Goal: Transaction & Acquisition: Purchase product/service

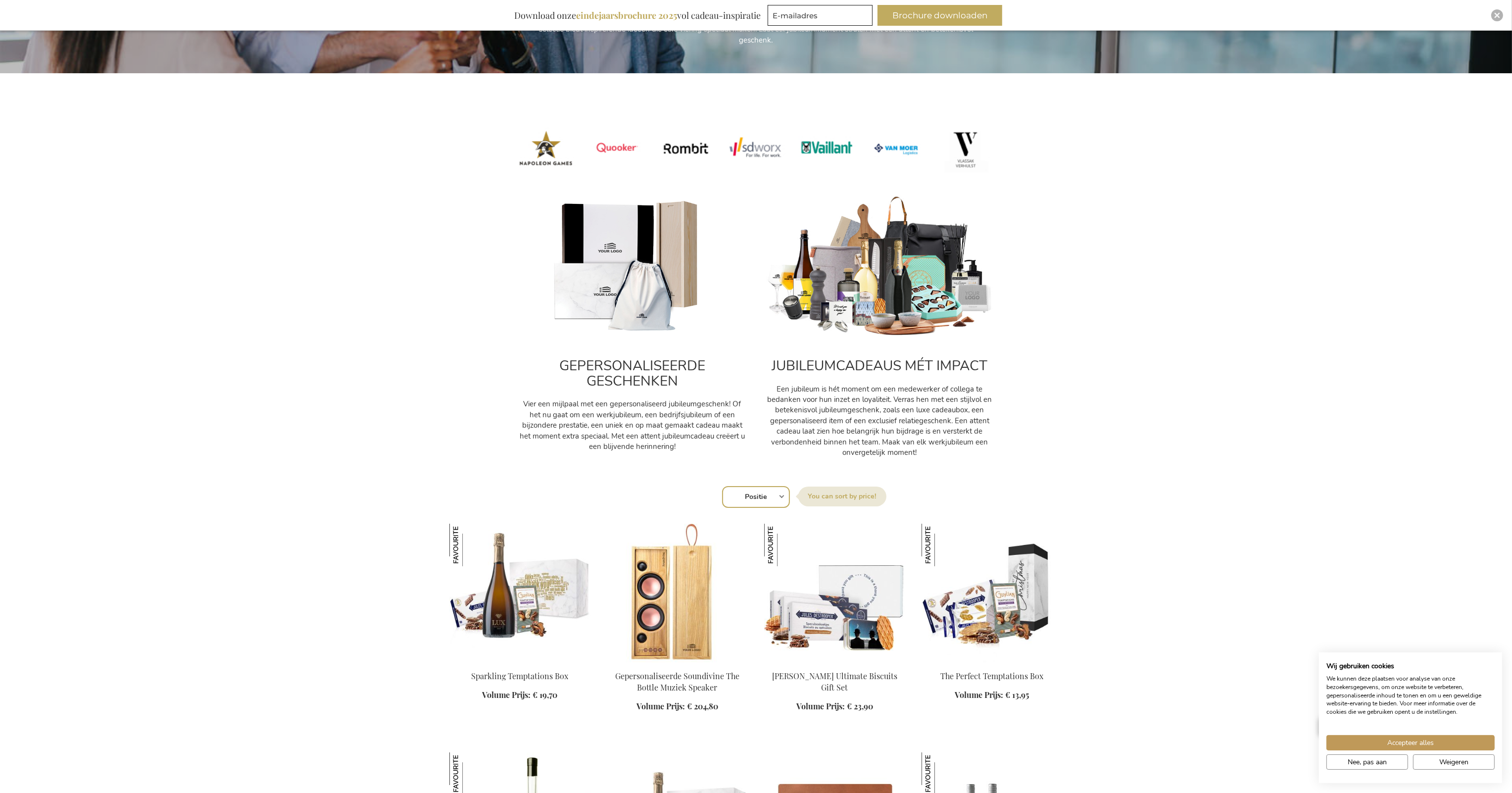
scroll to position [295, 0]
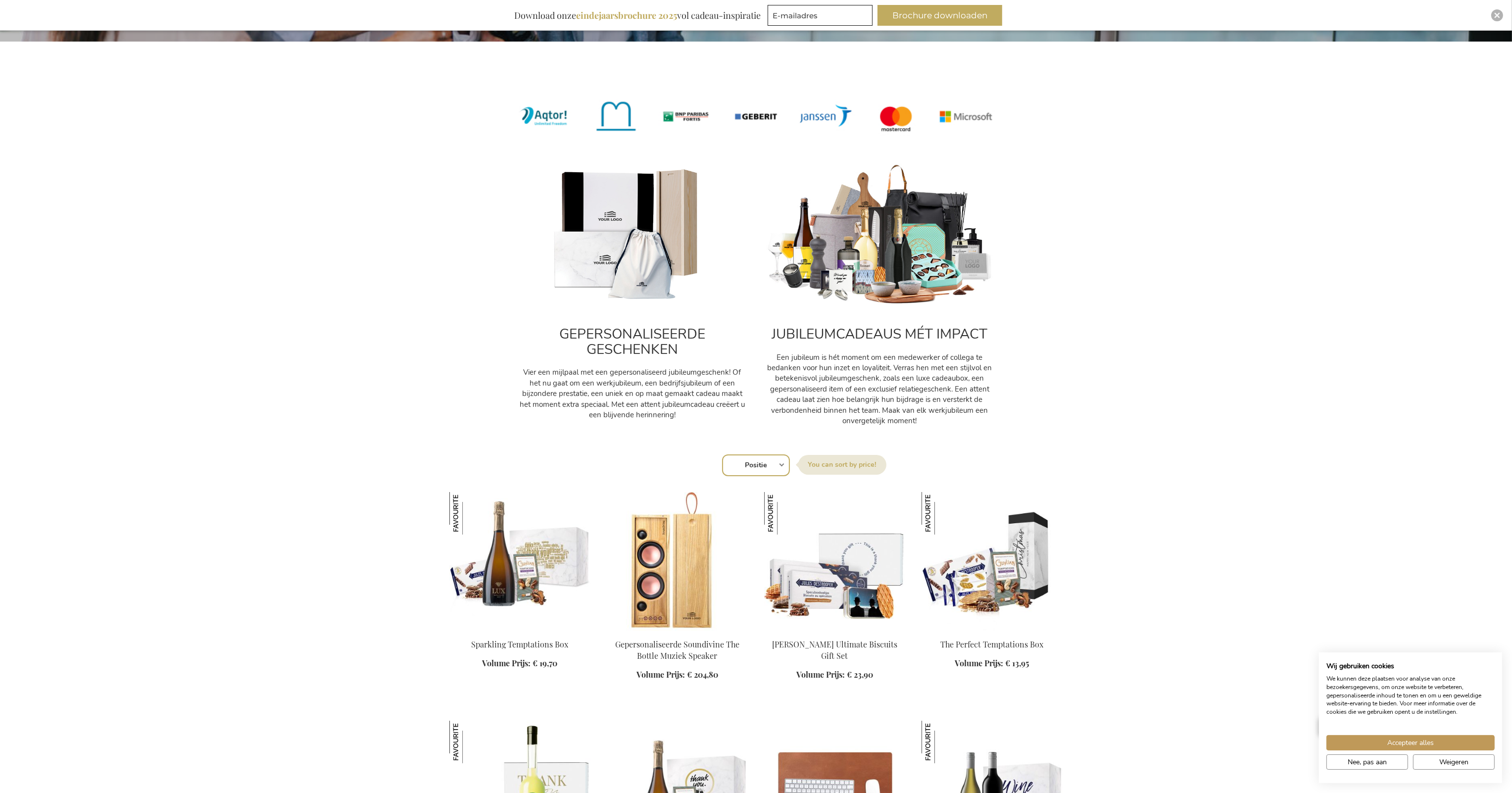
click at [893, 288] on img at bounding box center [880, 235] width 228 height 142
click at [906, 377] on p "Een jubileum is hét moment om een medewerker of collega te bedanken voor hun in…" at bounding box center [880, 389] width 228 height 75
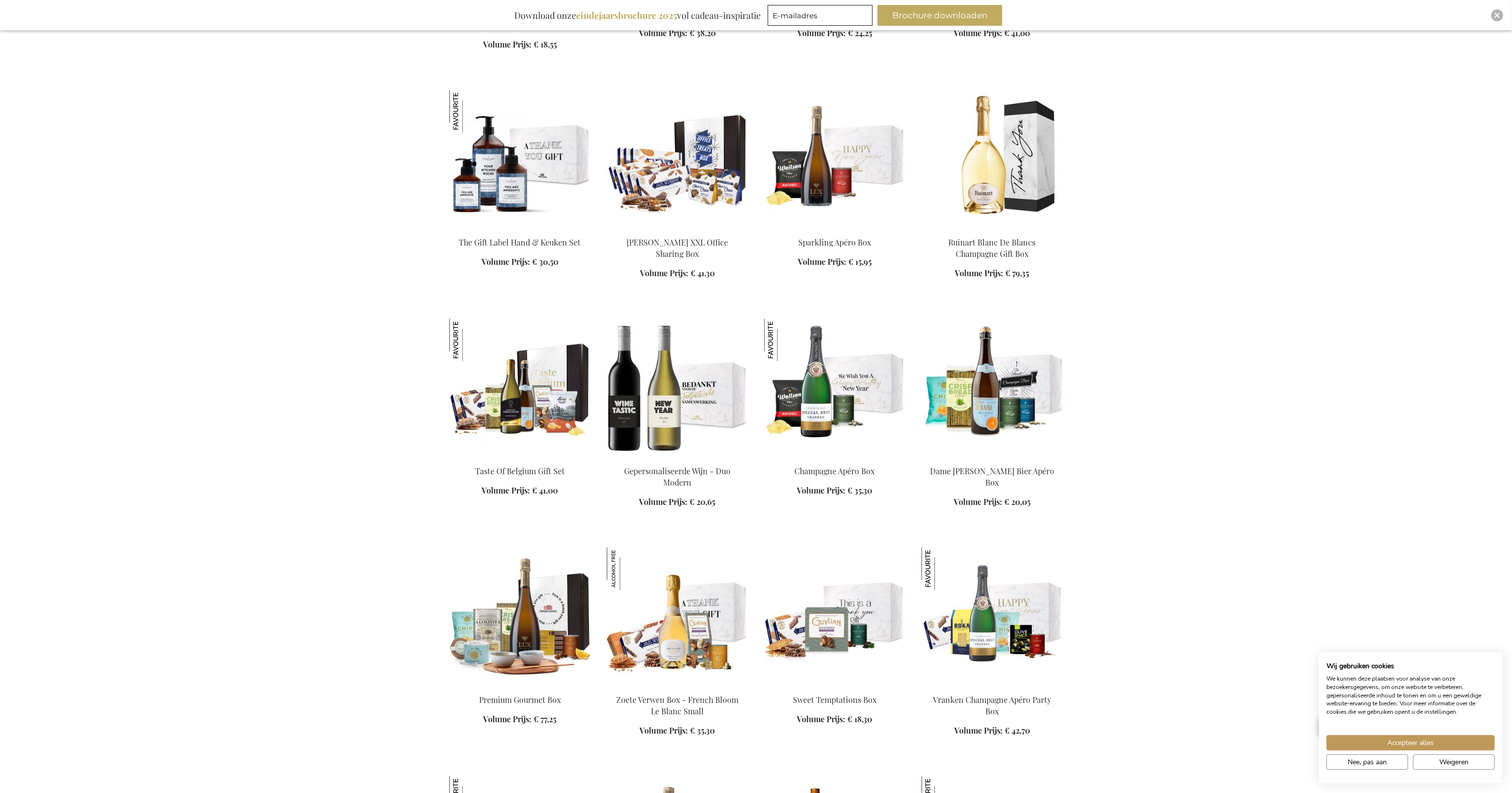
scroll to position [1384, 0]
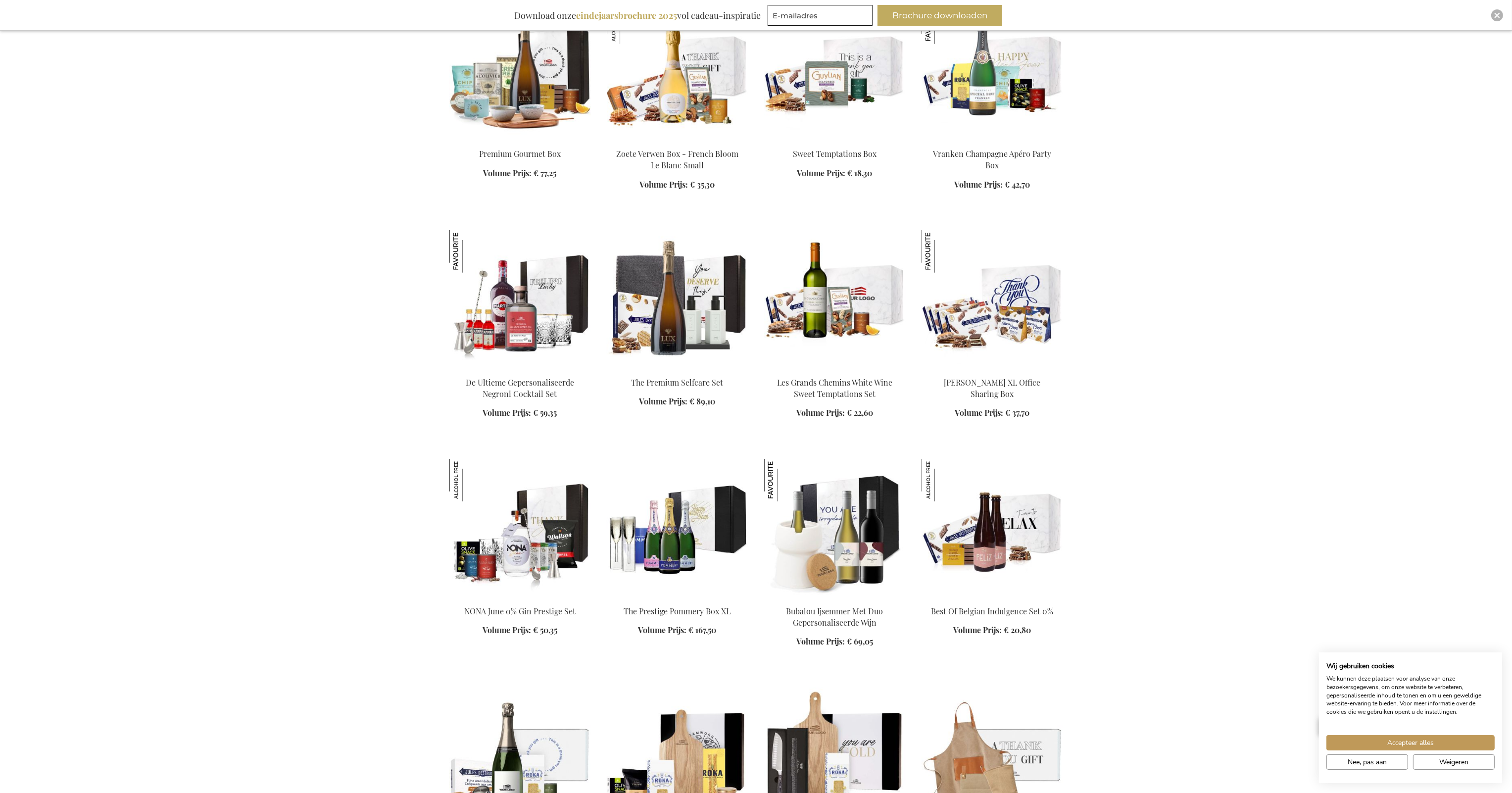
scroll to position [1978, 0]
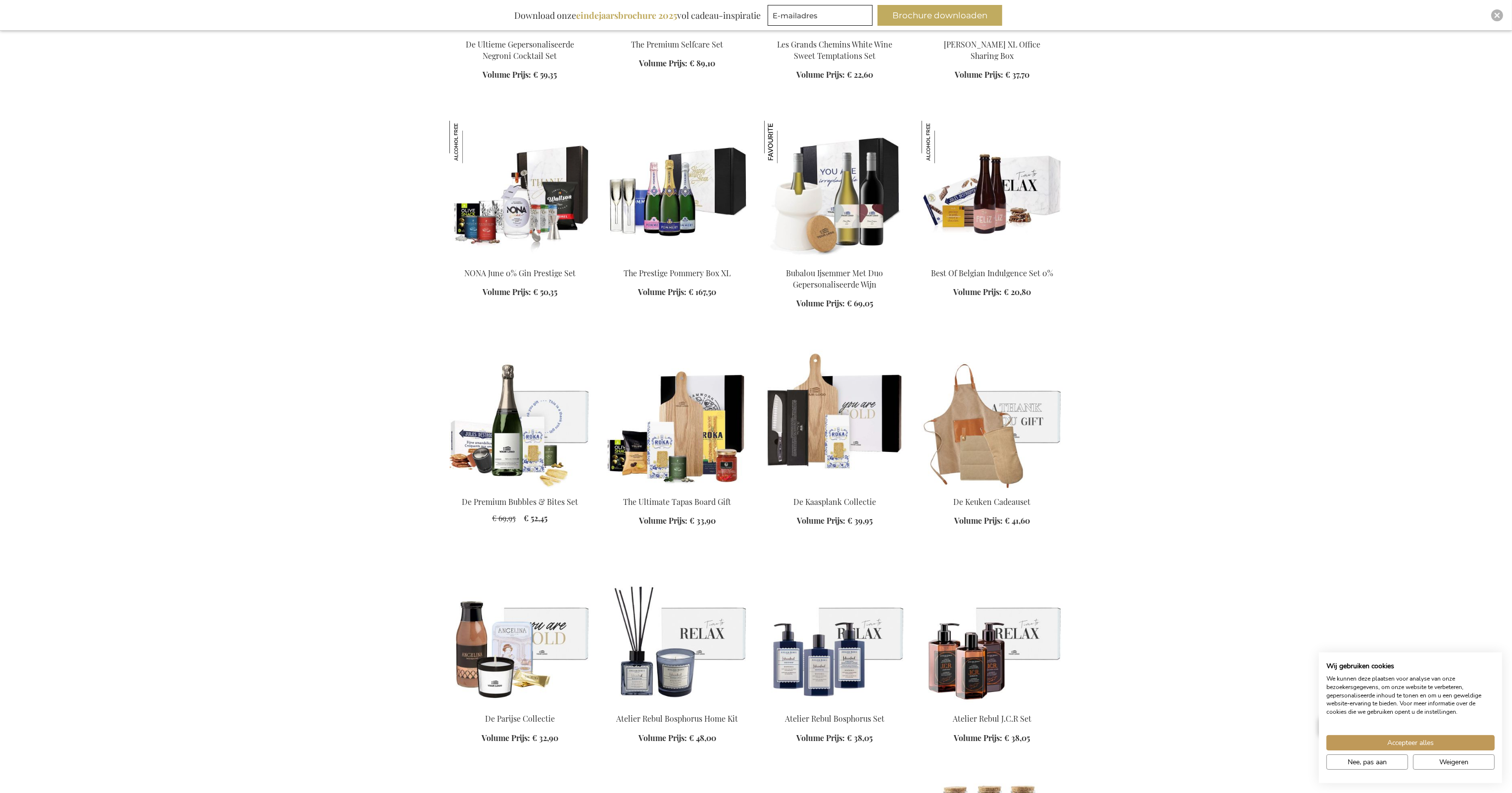
scroll to position [2274, 0]
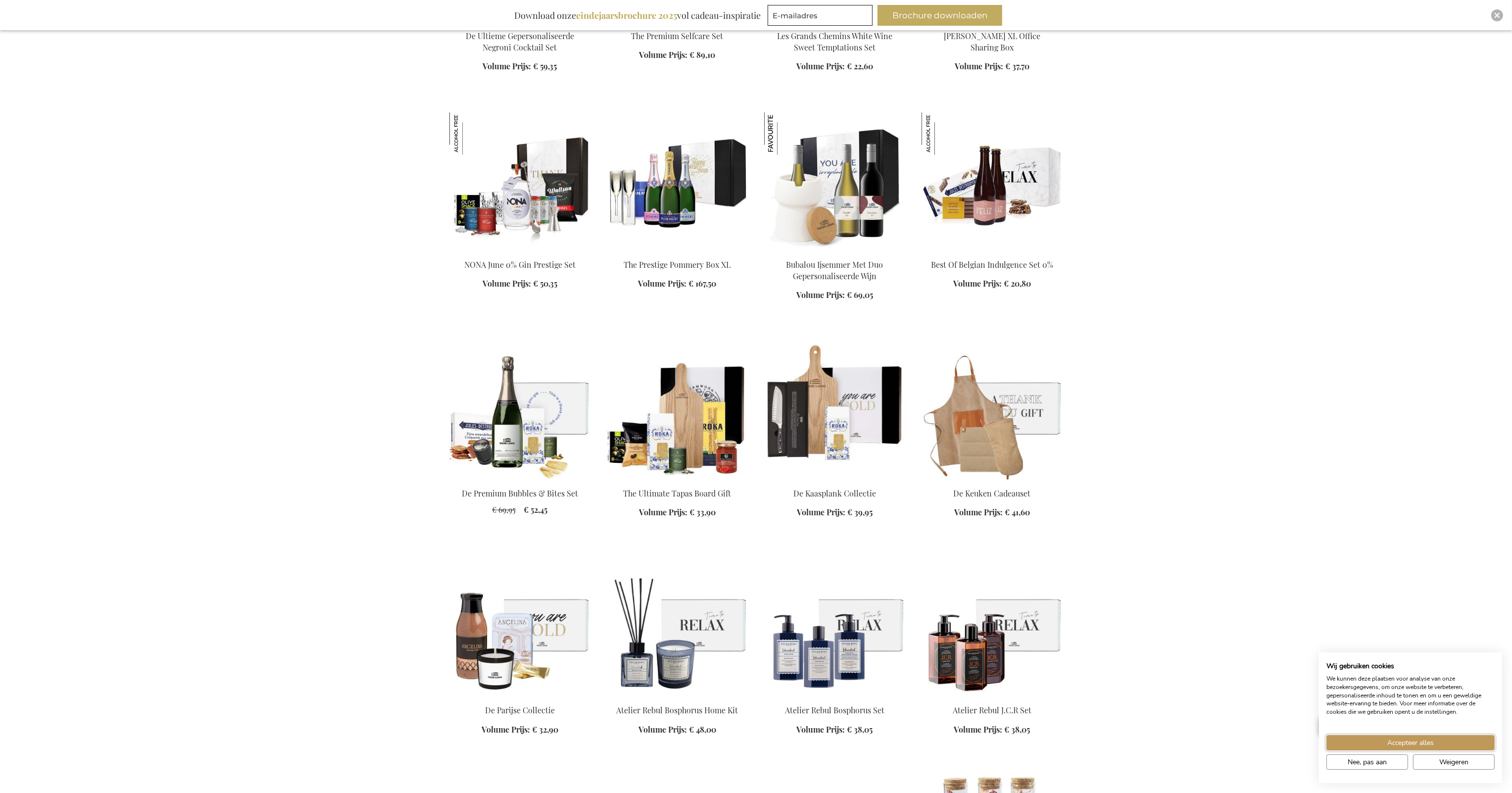
click at [1399, 747] on span "Accepteer alles" at bounding box center [1410, 742] width 46 height 10
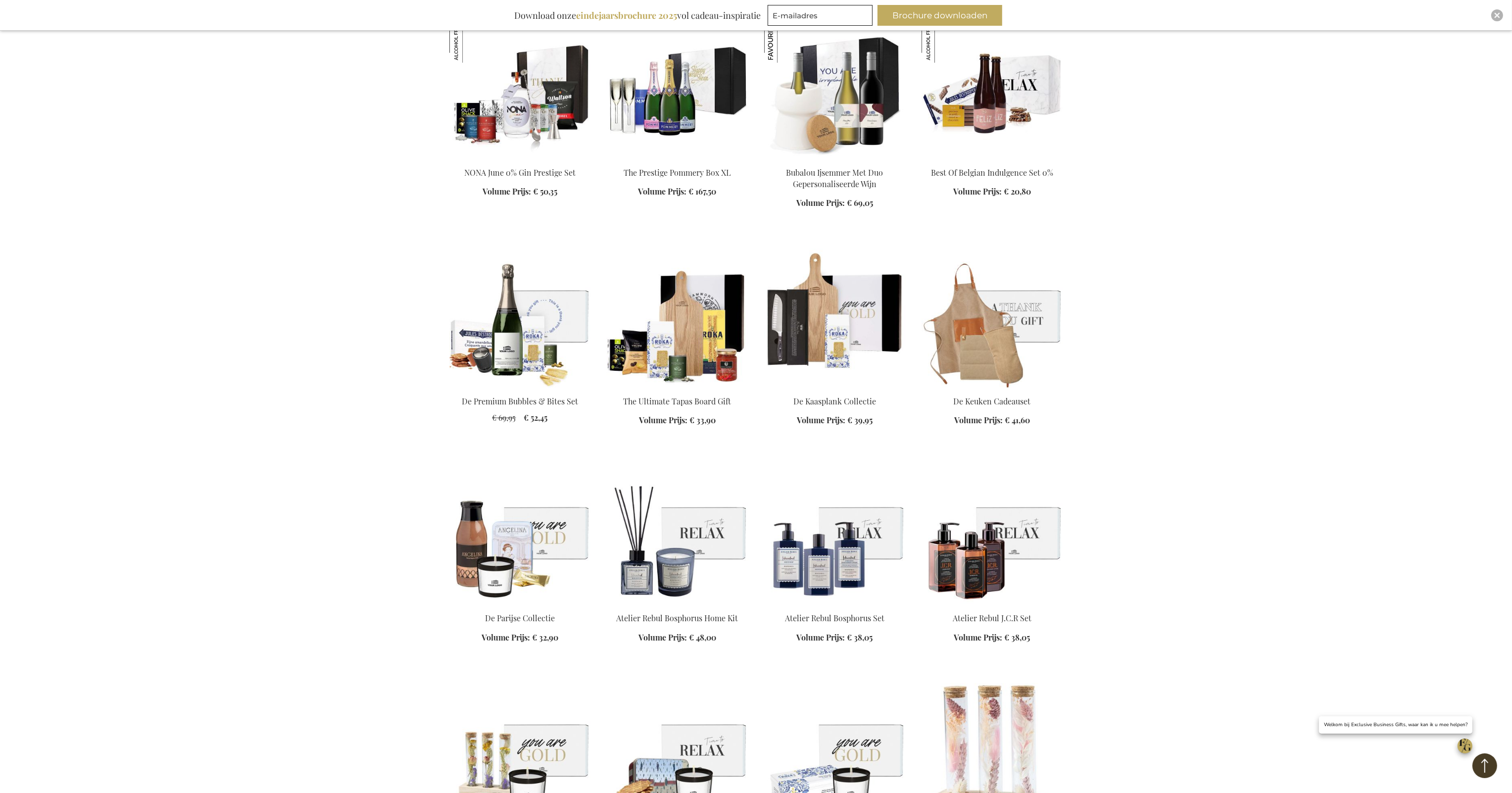
scroll to position [2374, 0]
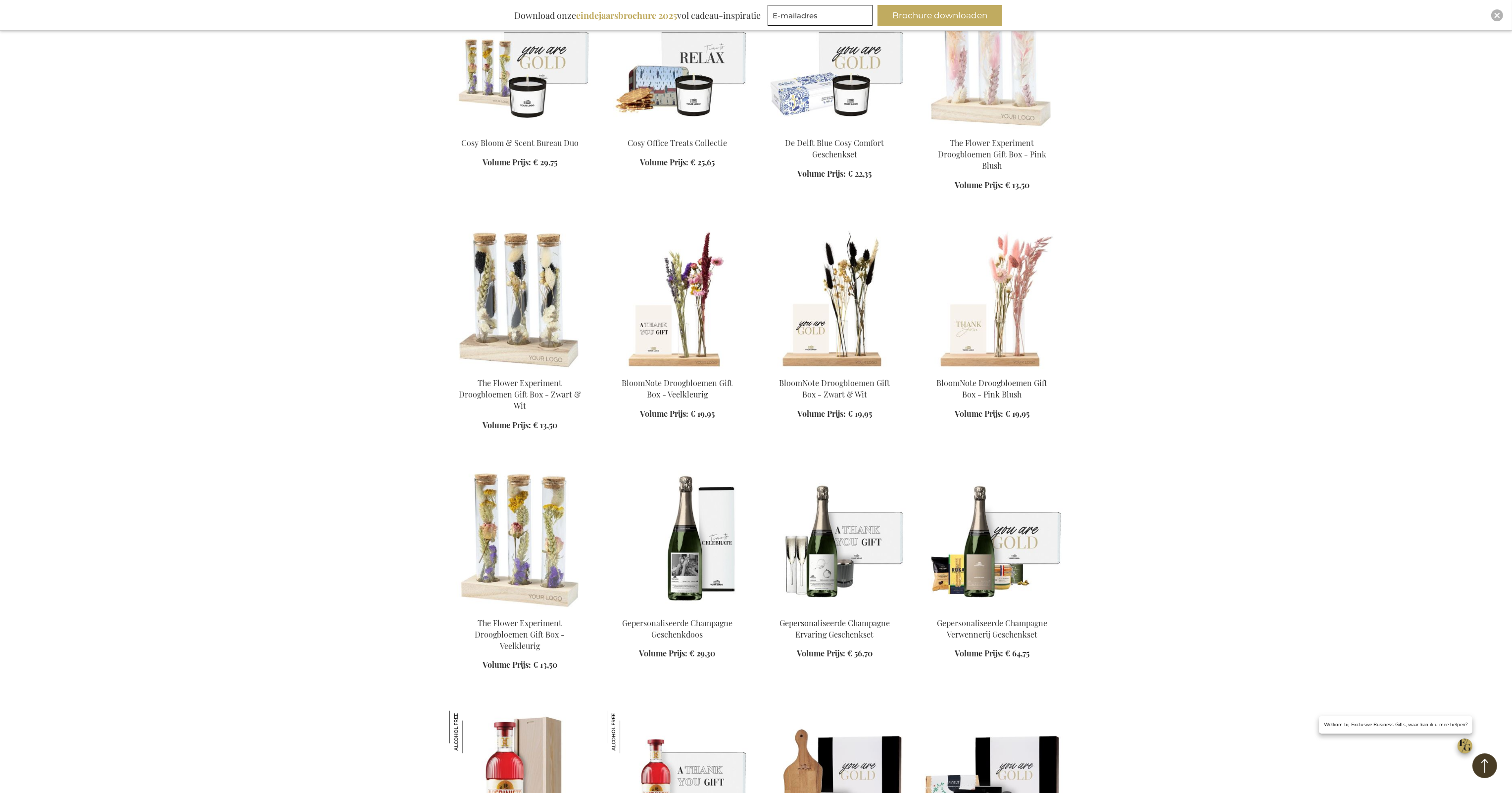
scroll to position [3165, 0]
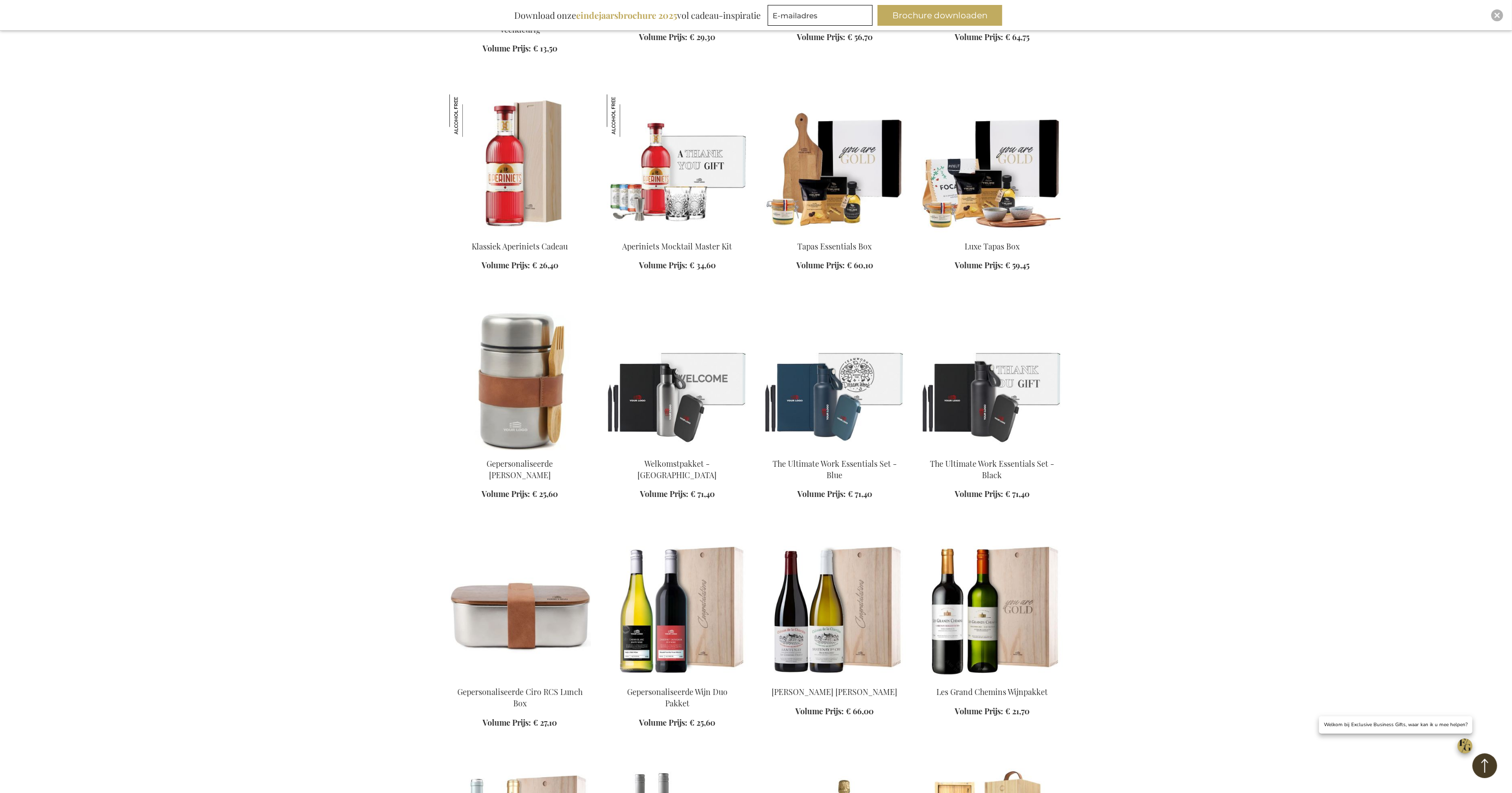
scroll to position [3710, 0]
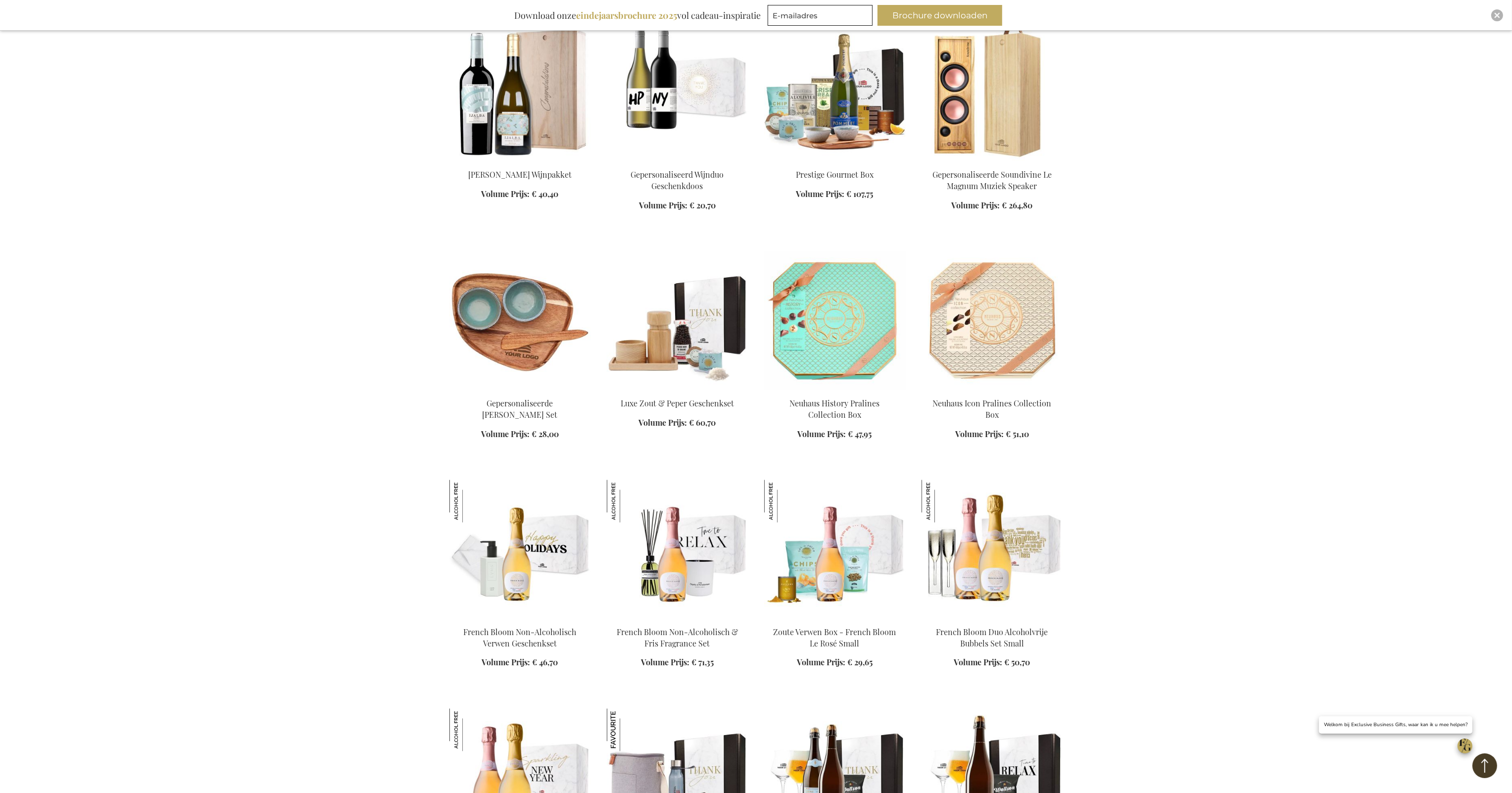
scroll to position [4452, 0]
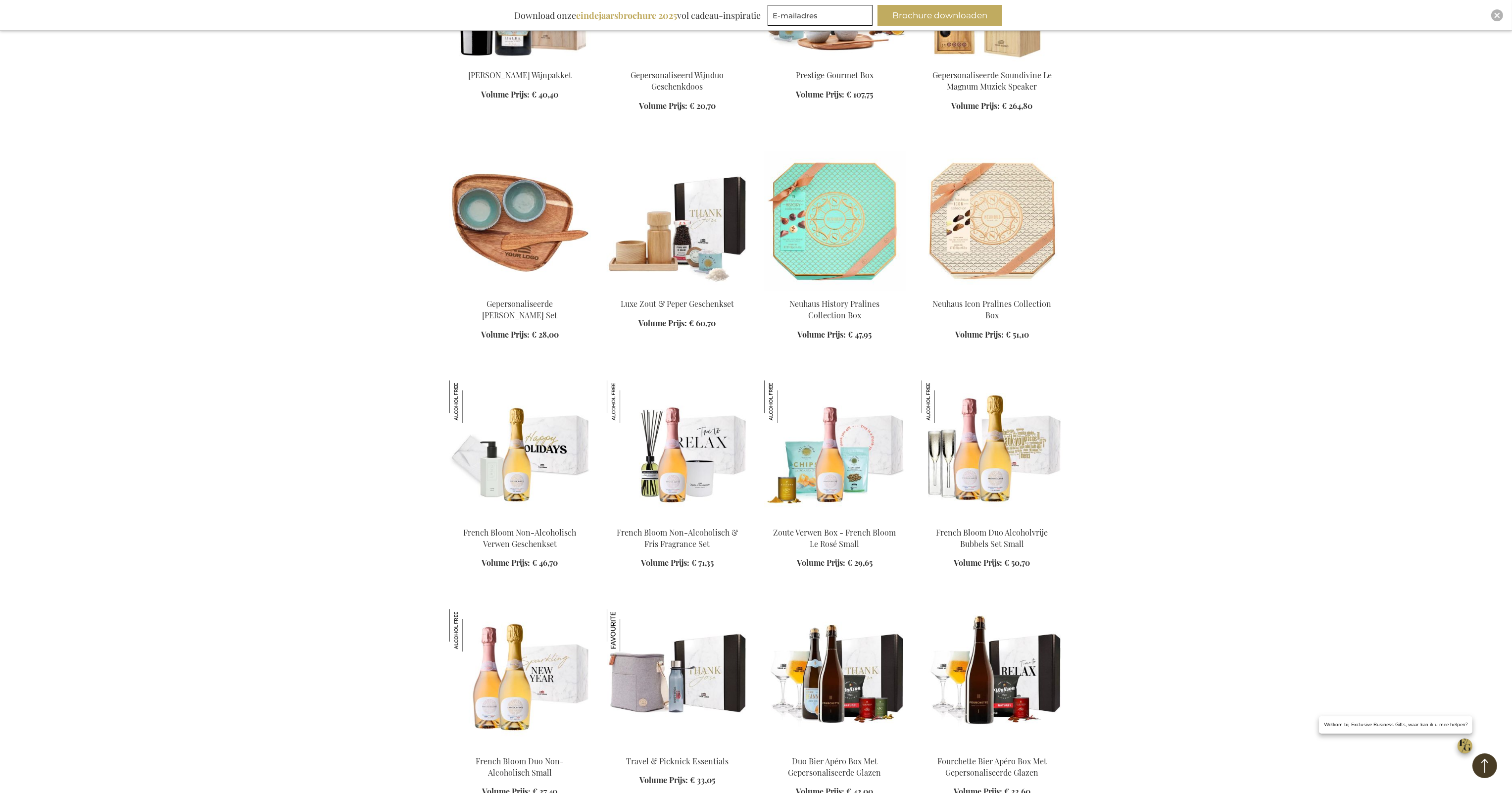
scroll to position [4452, 0]
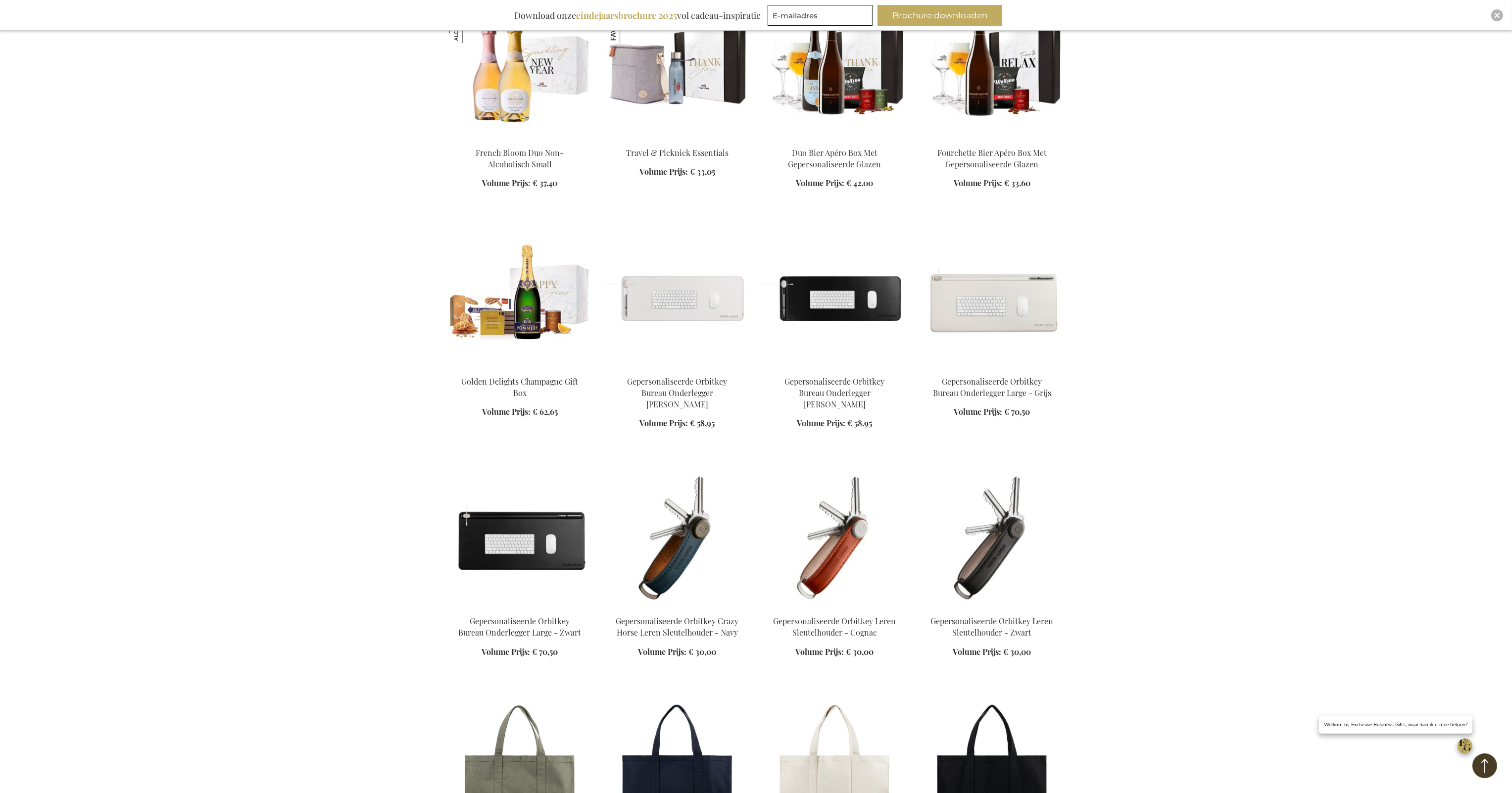
scroll to position [5195, 0]
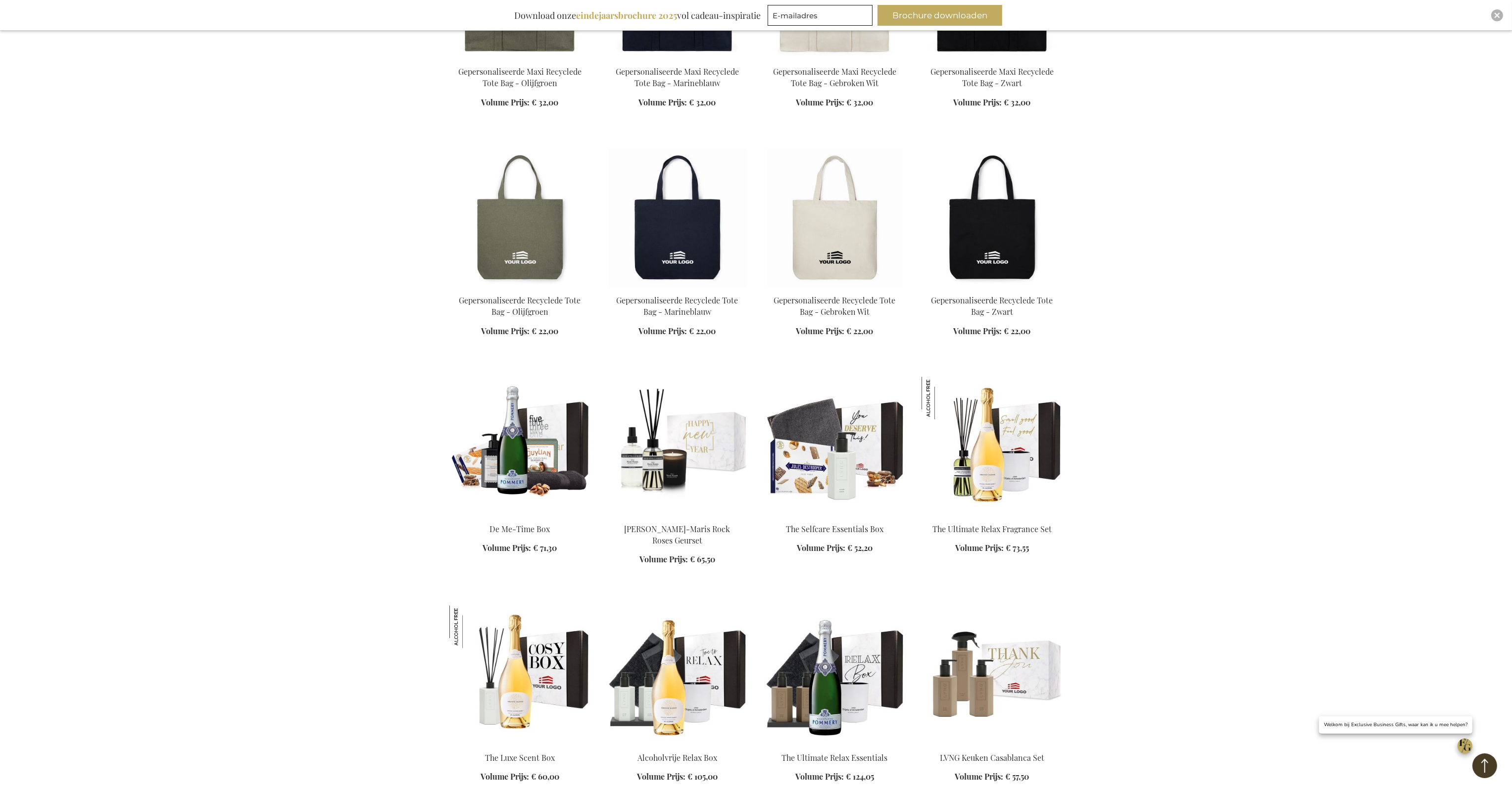
scroll to position [5986, 0]
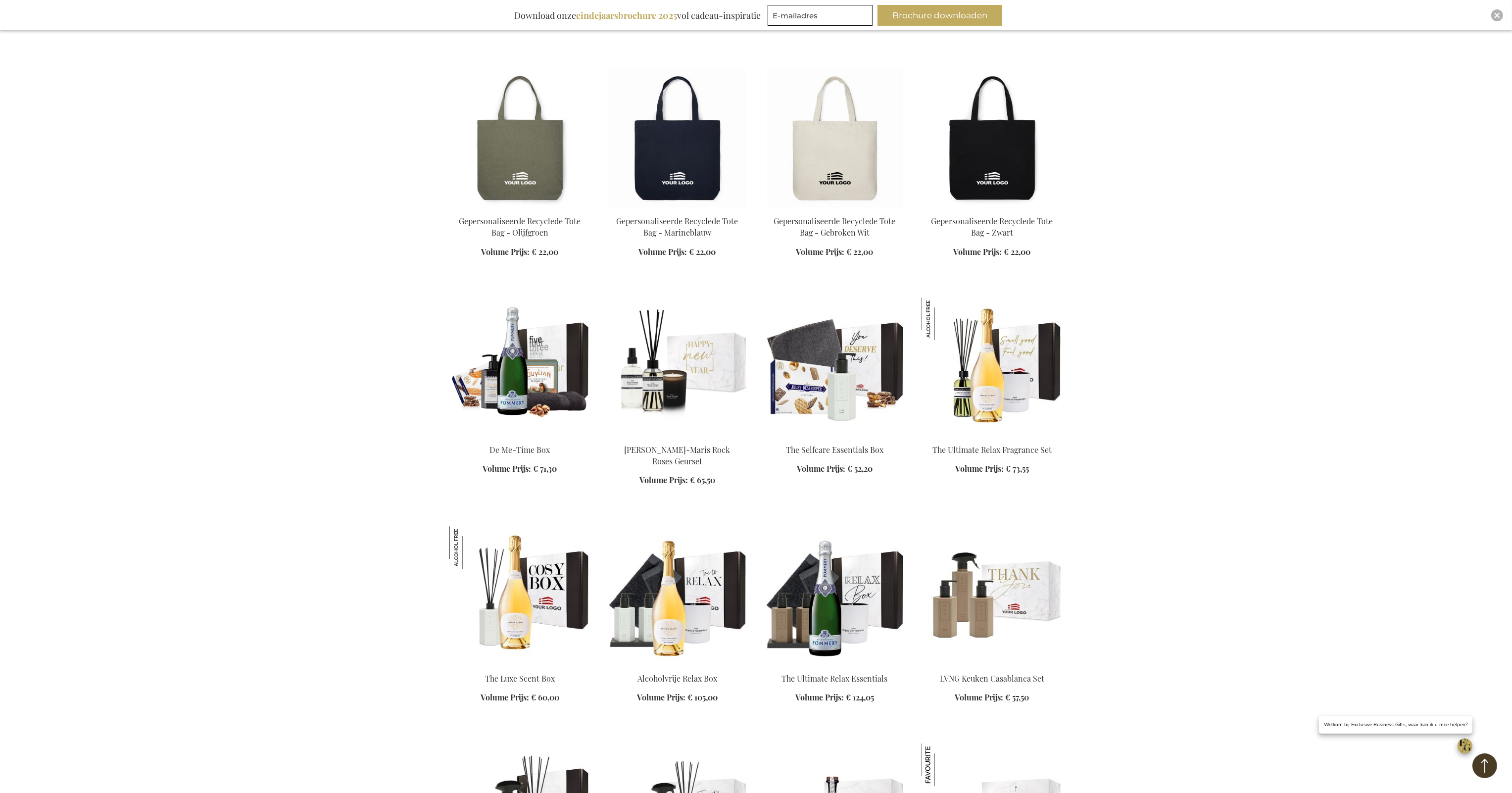
scroll to position [6432, 0]
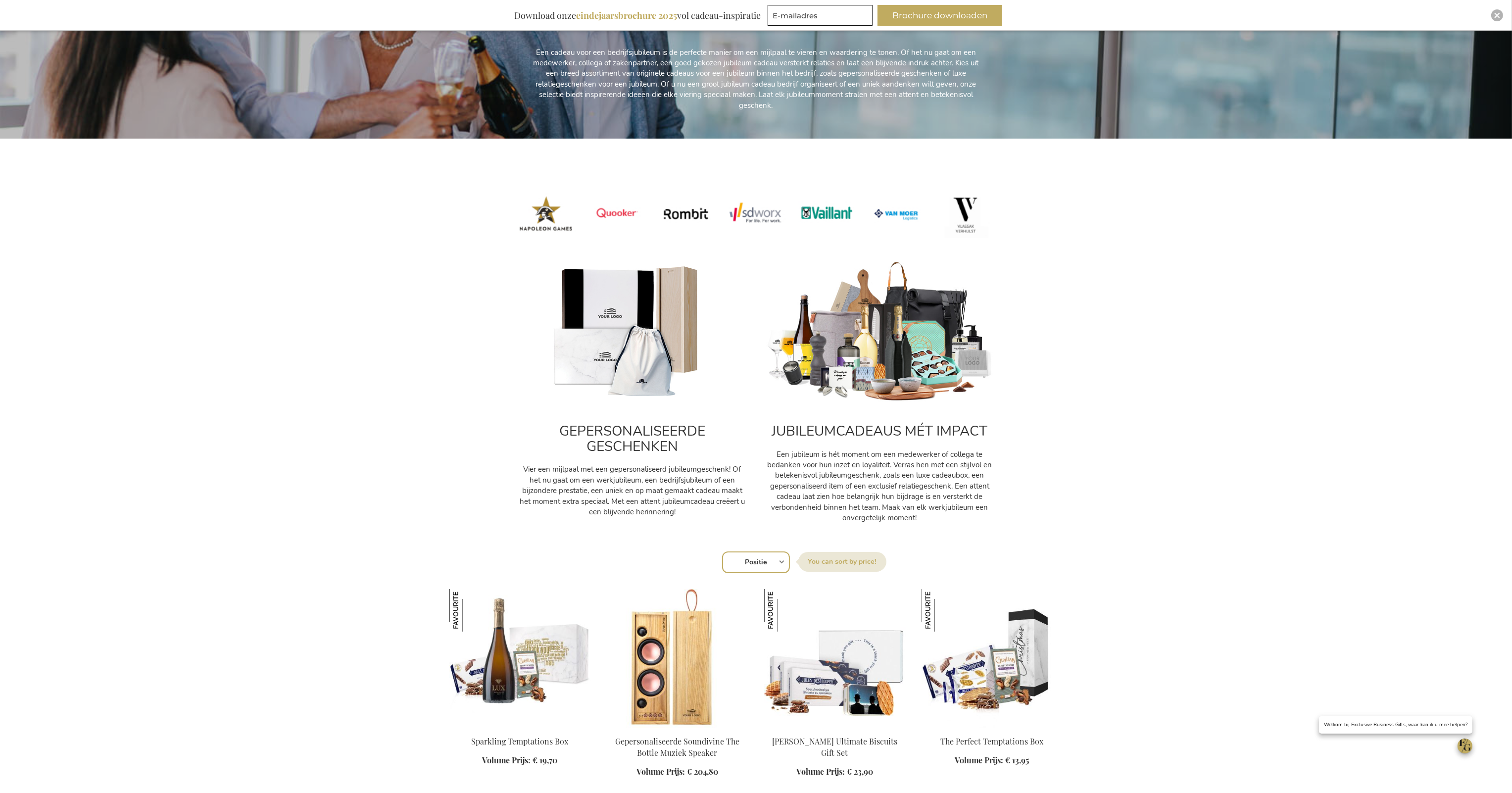
scroll to position [297, 0]
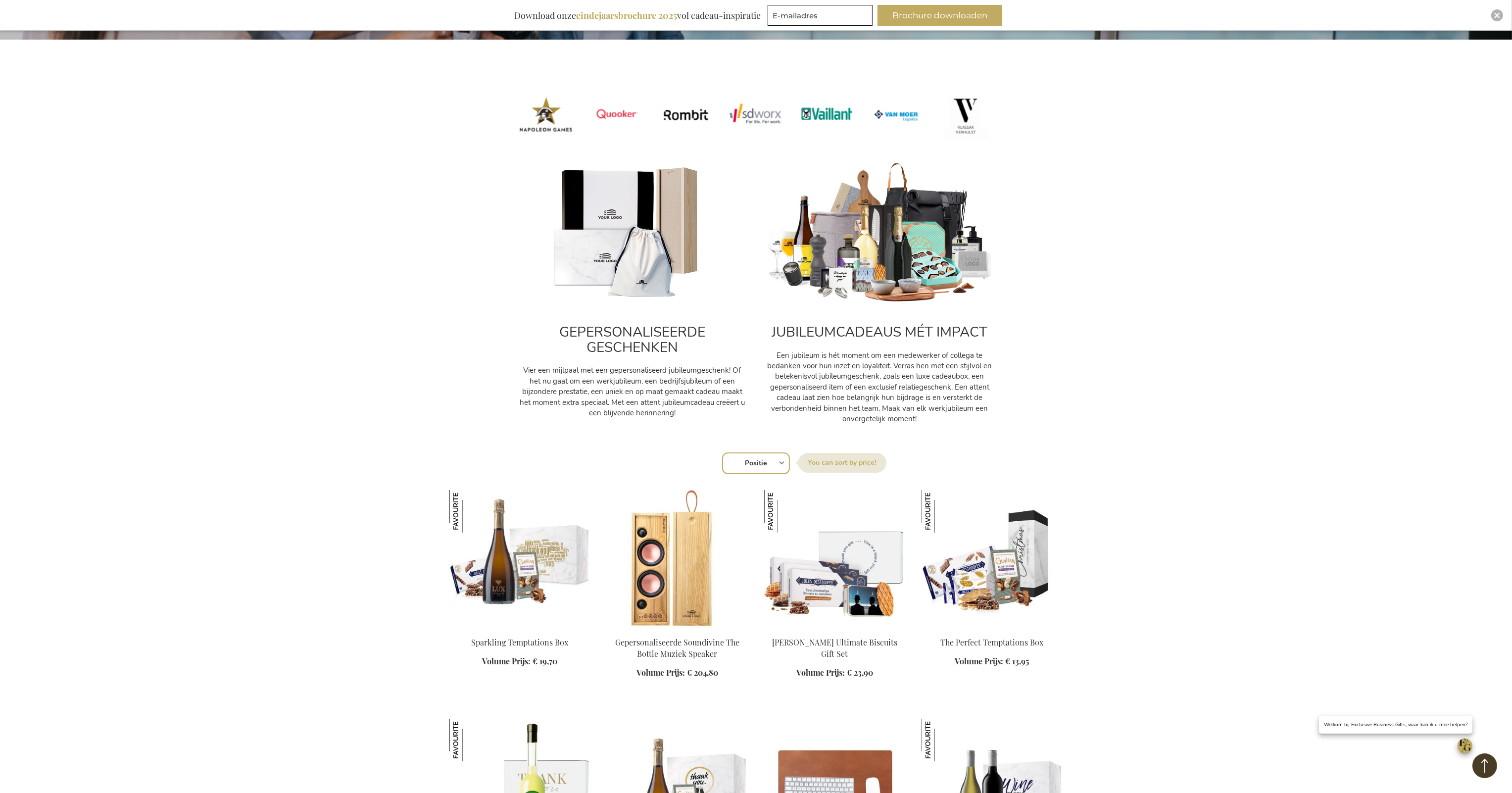
click at [648, 330] on h2 "GEPERSONALISEERDE GESCHENKEN" at bounding box center [632, 340] width 228 height 31
click at [644, 252] on img at bounding box center [632, 233] width 228 height 142
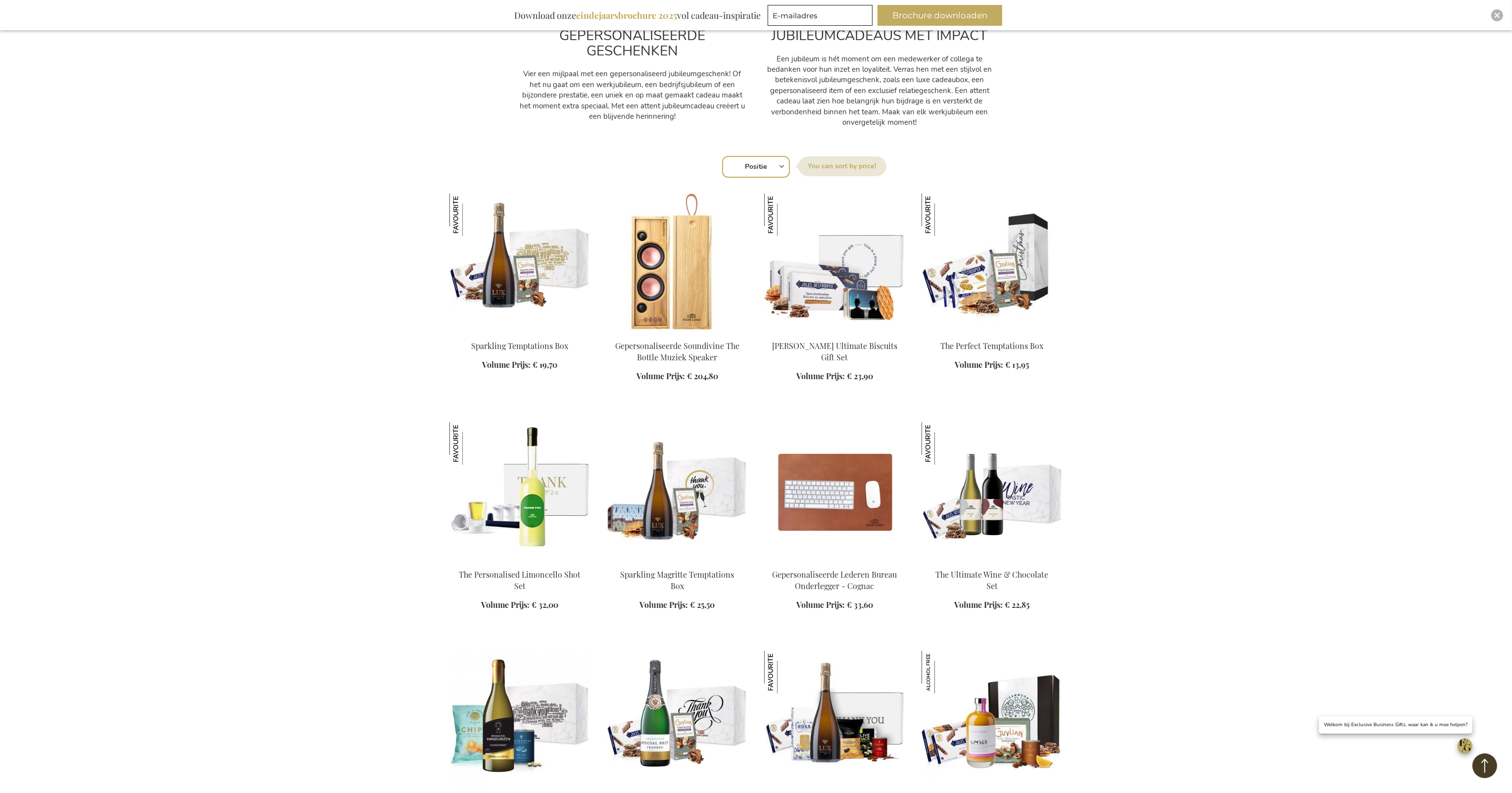
scroll to position [594, 0]
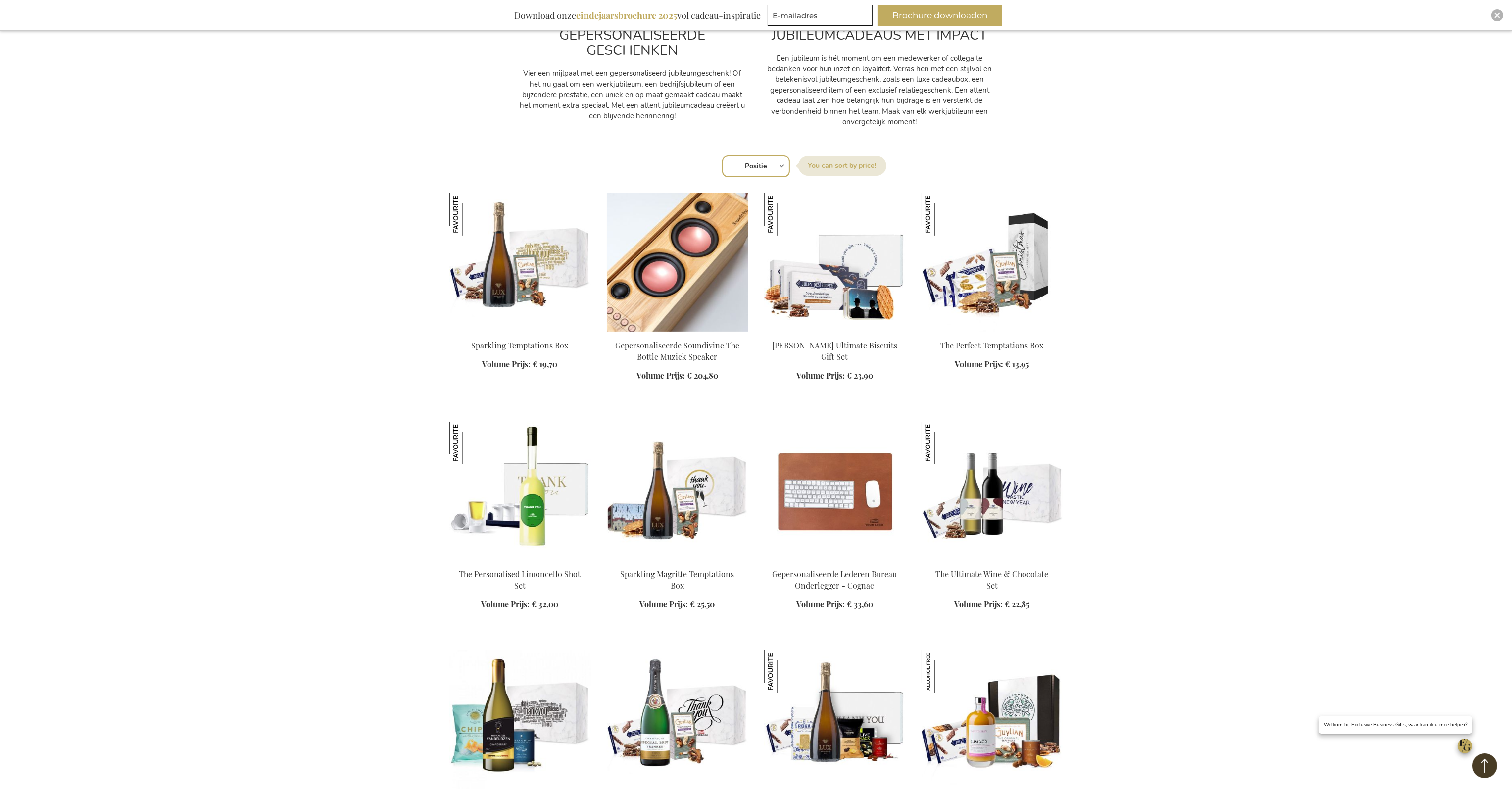
click at [679, 301] on img at bounding box center [677, 262] width 141 height 139
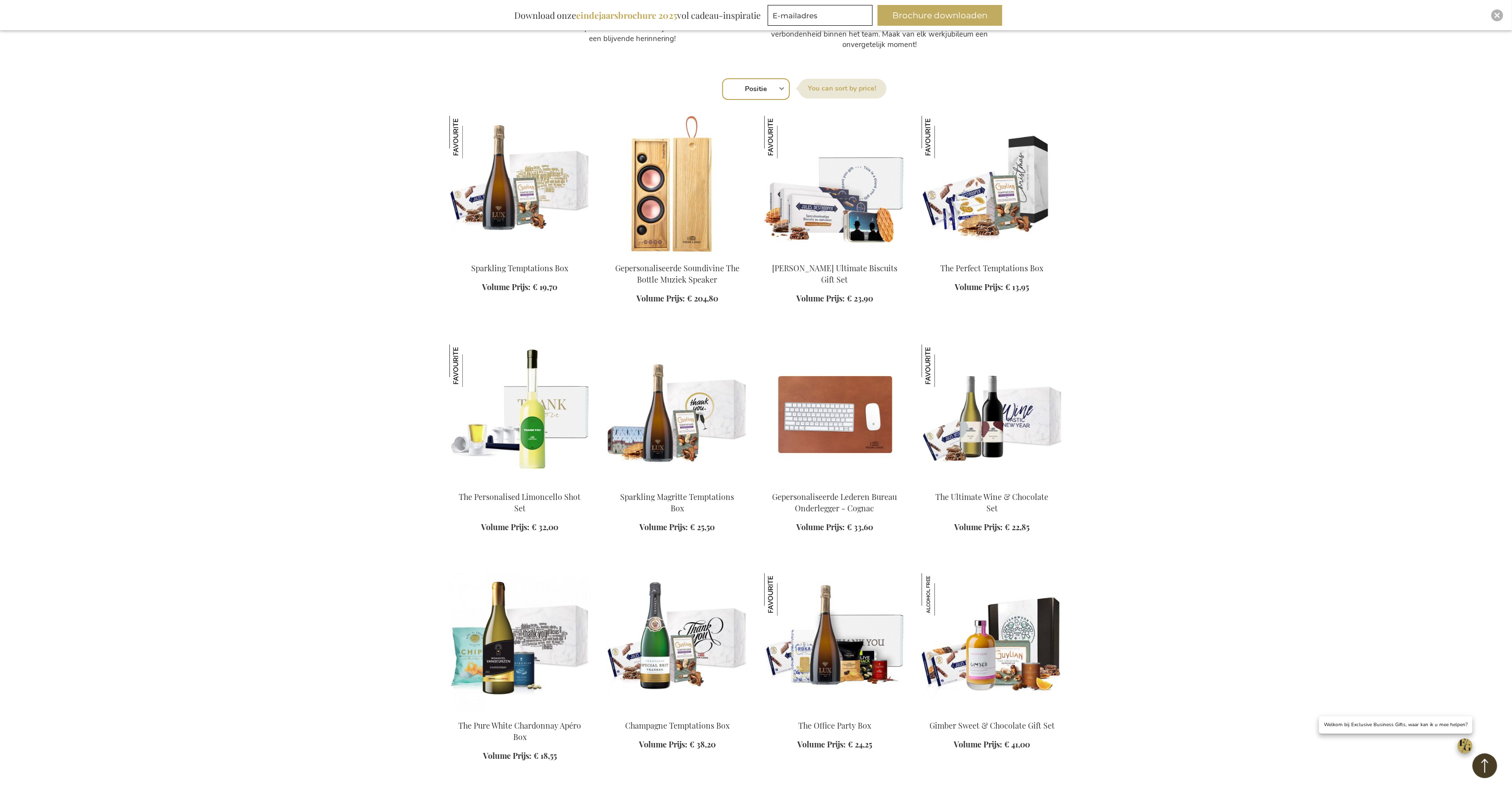
scroll to position [126, 0]
